Goal: Task Accomplishment & Management: Manage account settings

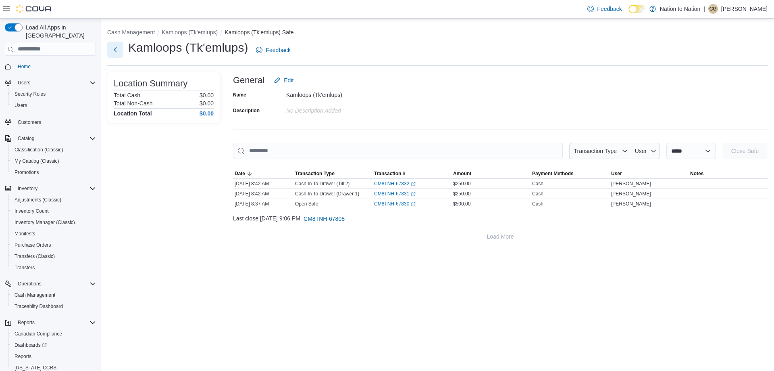
click at [115, 52] on button "Next" at bounding box center [115, 50] width 16 height 16
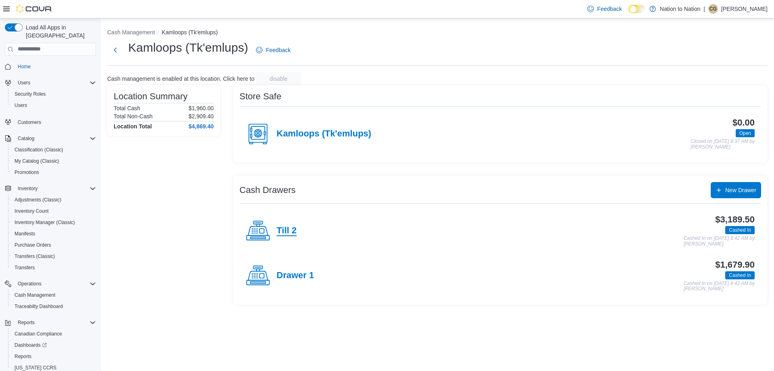
click at [286, 228] on h4 "Till 2" at bounding box center [287, 230] width 20 height 10
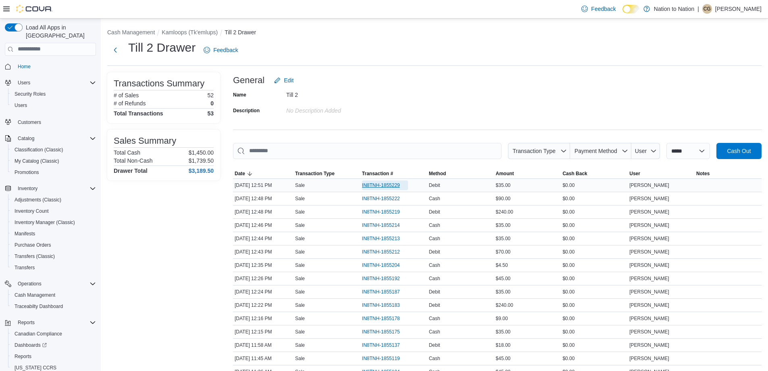
click at [393, 185] on span "IN8TNH-1855229" at bounding box center [381, 185] width 38 height 6
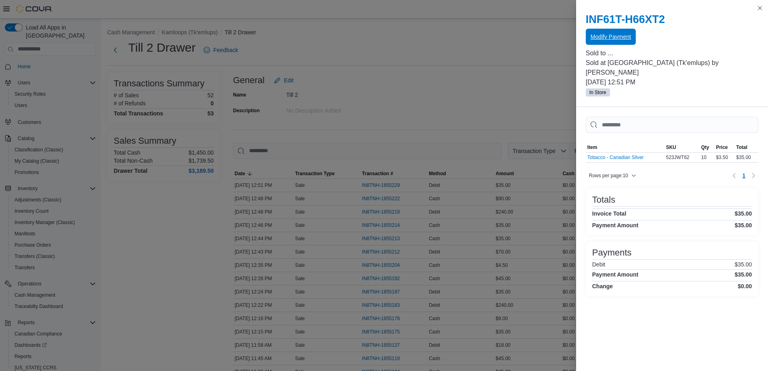
click at [603, 35] on span "Modify Payment" at bounding box center [611, 37] width 40 height 8
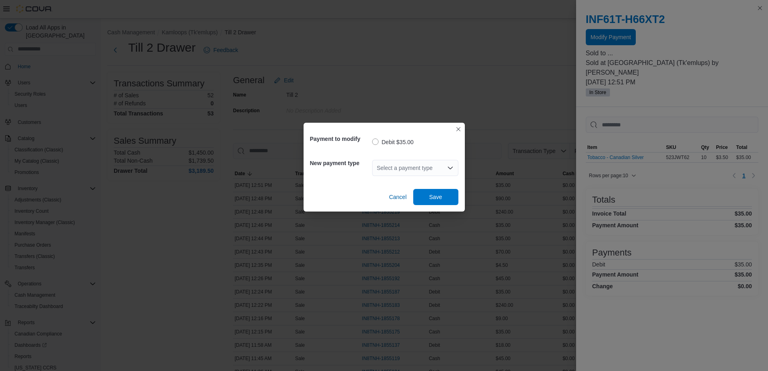
click at [387, 171] on div "Select a payment type" at bounding box center [415, 168] width 86 height 16
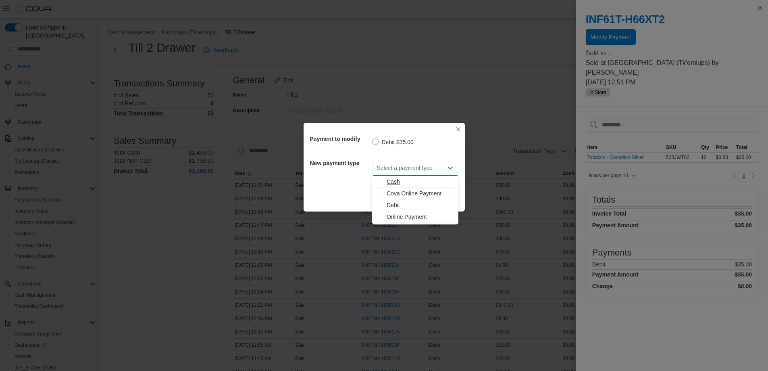
click at [388, 183] on span "Cash" at bounding box center [420, 181] width 67 height 8
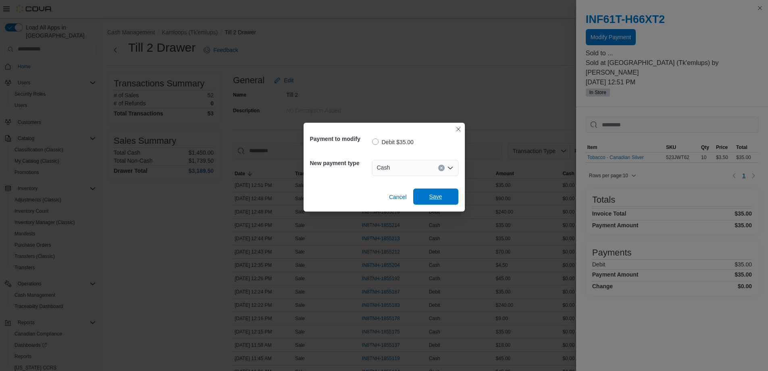
drag, startPoint x: 434, startPoint y: 198, endPoint x: 441, endPoint y: 203, distance: 8.2
click at [440, 202] on span "Save" at bounding box center [435, 196] width 35 height 16
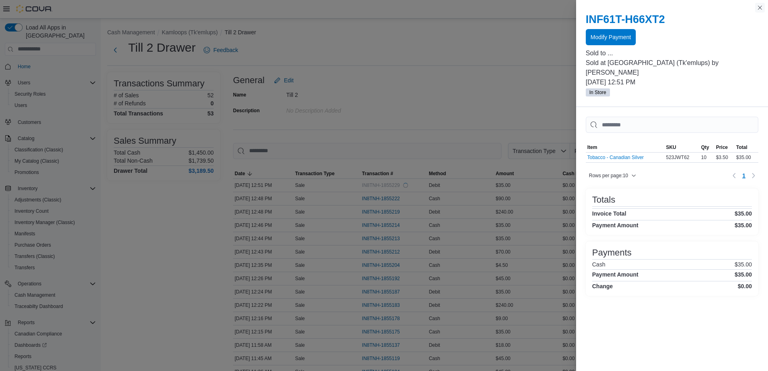
click at [758, 5] on button "Close this dialog" at bounding box center [761, 8] width 10 height 10
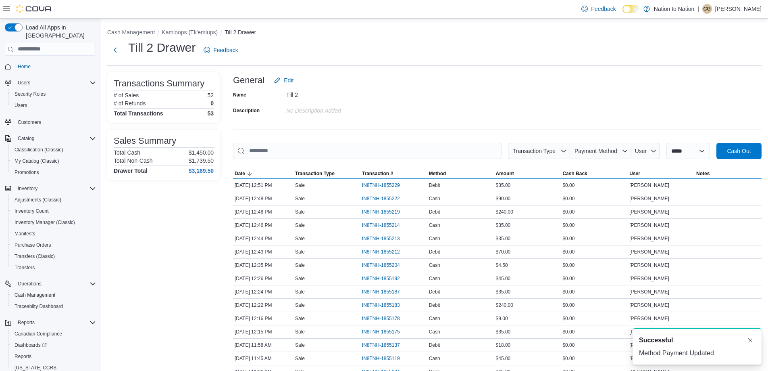
click at [454, 46] on div "Till 2 Drawer Feedback" at bounding box center [434, 50] width 655 height 21
